Goal: Task Accomplishment & Management: Complete application form

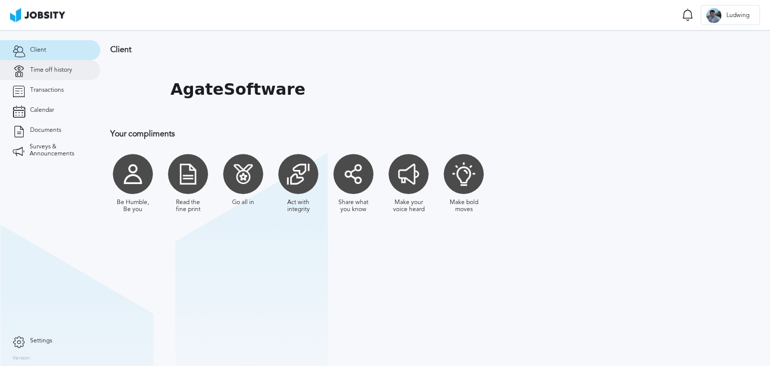
click at [55, 67] on span "Time off history" at bounding box center [51, 70] width 42 height 7
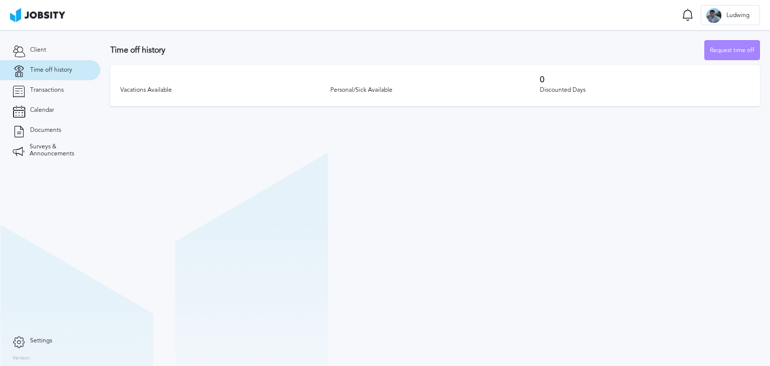
click at [745, 45] on div "Request time off" at bounding box center [732, 51] width 55 height 20
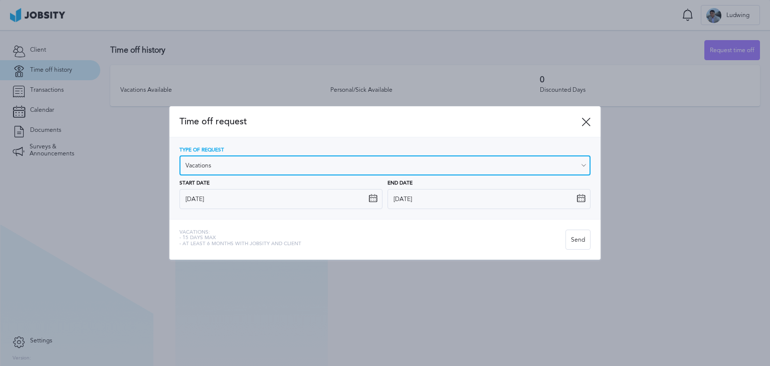
click at [221, 163] on input "Vacations" at bounding box center [384, 165] width 411 height 20
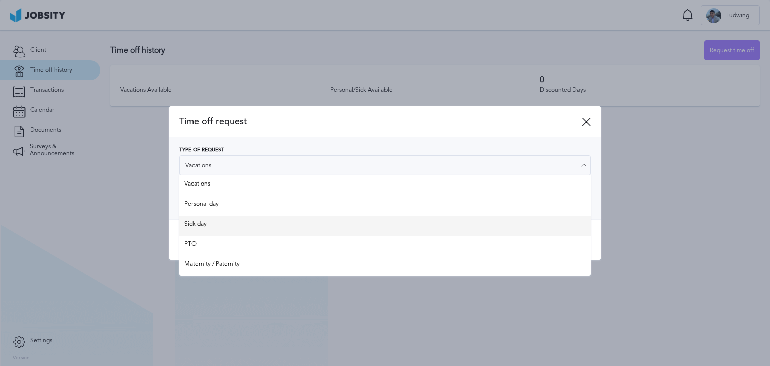
type input "Sick day"
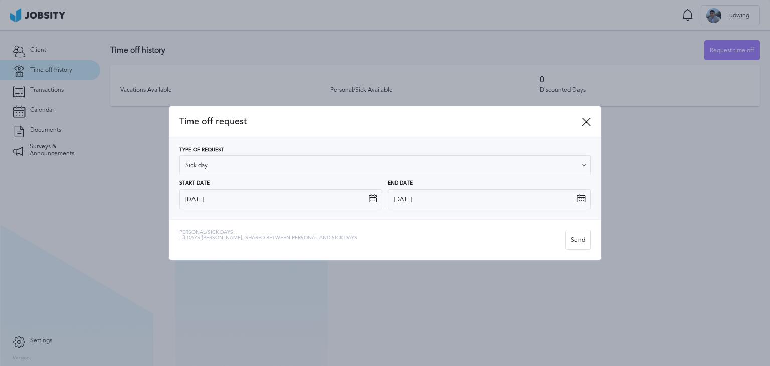
click at [207, 221] on div "Time off request Type of Request Sick day Vacations Personal day Sick day PTO M…" at bounding box center [384, 182] width 431 height 153
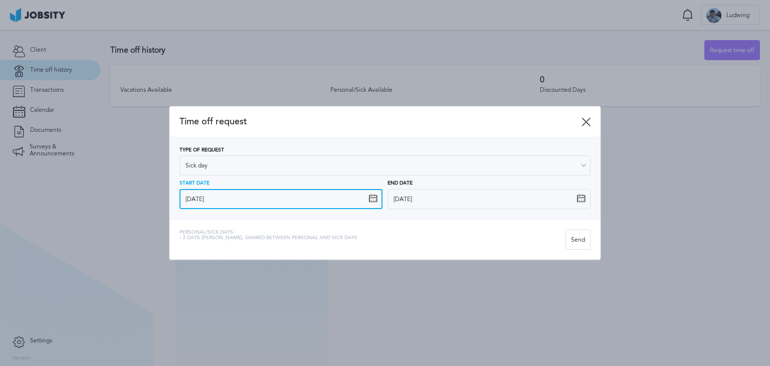
click at [250, 201] on input "[DATE]" at bounding box center [280, 199] width 203 height 20
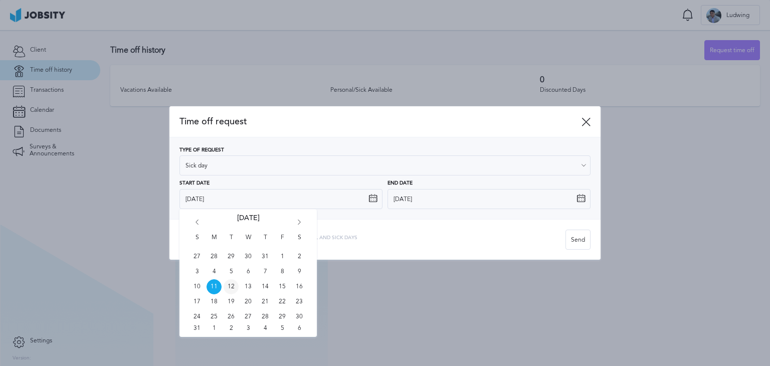
click at [227, 285] on span "12" at bounding box center [230, 286] width 15 height 15
type input "[DATE]"
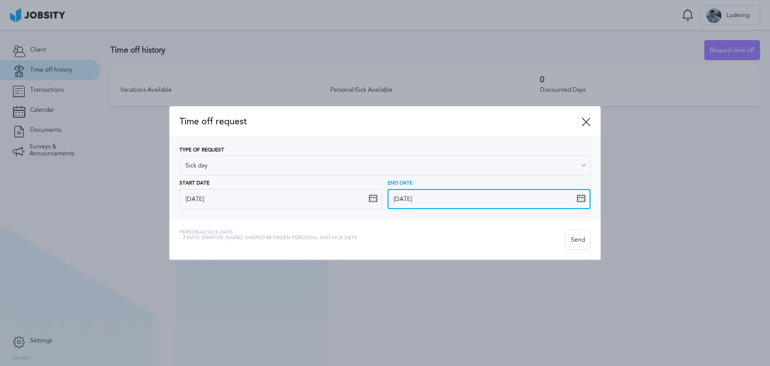
click at [420, 205] on input "[DATE]" at bounding box center [488, 199] width 203 height 20
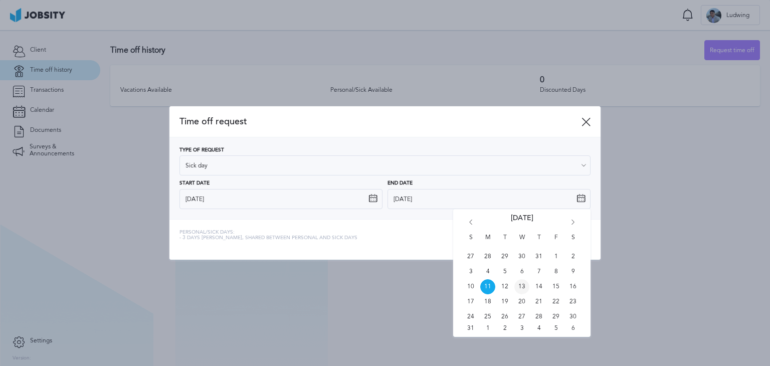
click at [517, 287] on span "13" at bounding box center [521, 286] width 15 height 15
type input "[DATE]"
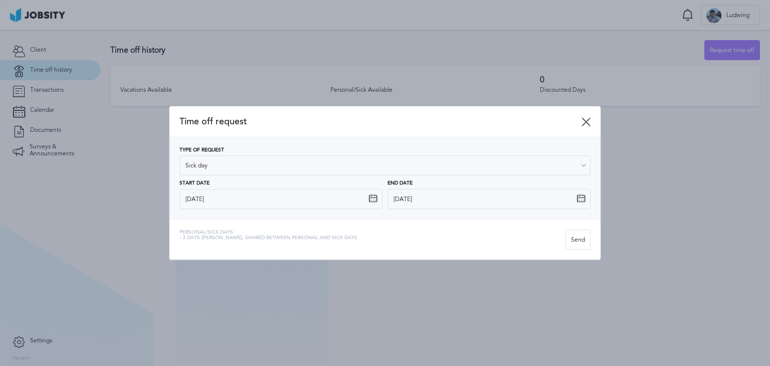
click at [592, 125] on div "Time off request" at bounding box center [384, 121] width 431 height 31
click at [587, 123] on icon at bounding box center [585, 121] width 9 height 9
